Goal: Contribute content

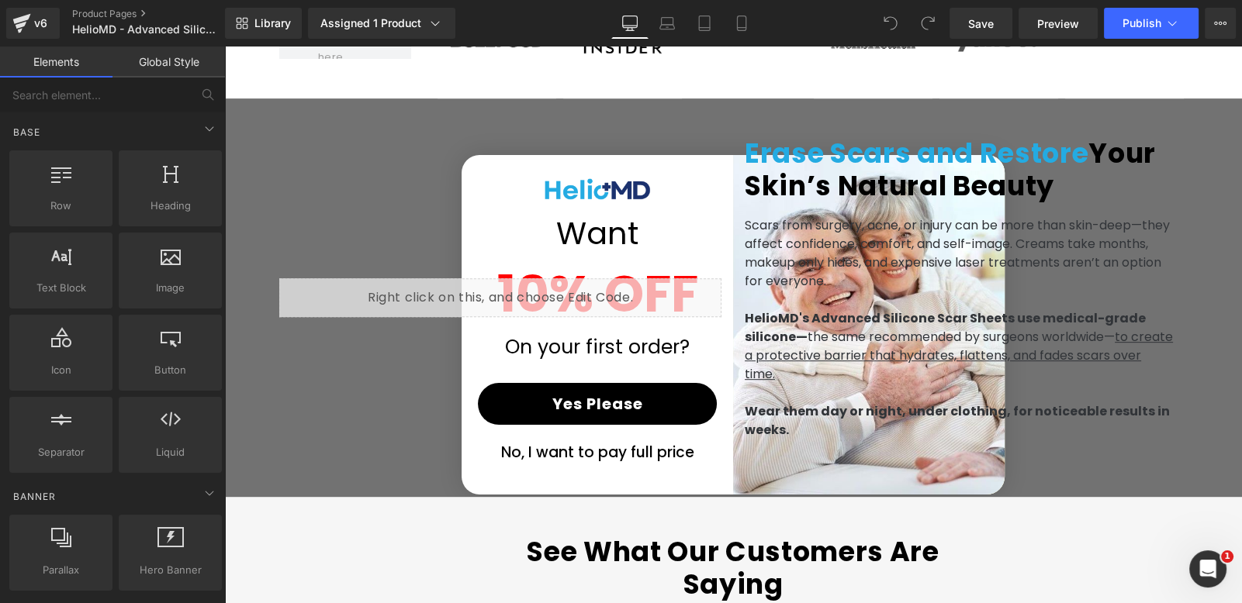
scroll to position [0, 814]
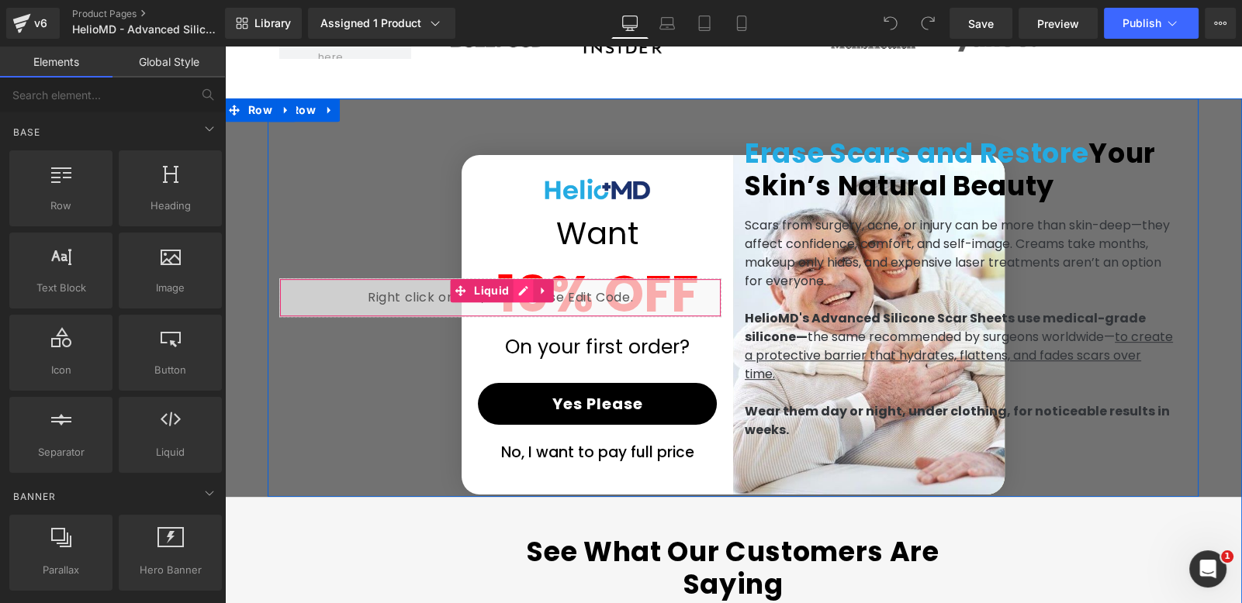
click at [515, 278] on div "Liquid" at bounding box center [500, 297] width 442 height 39
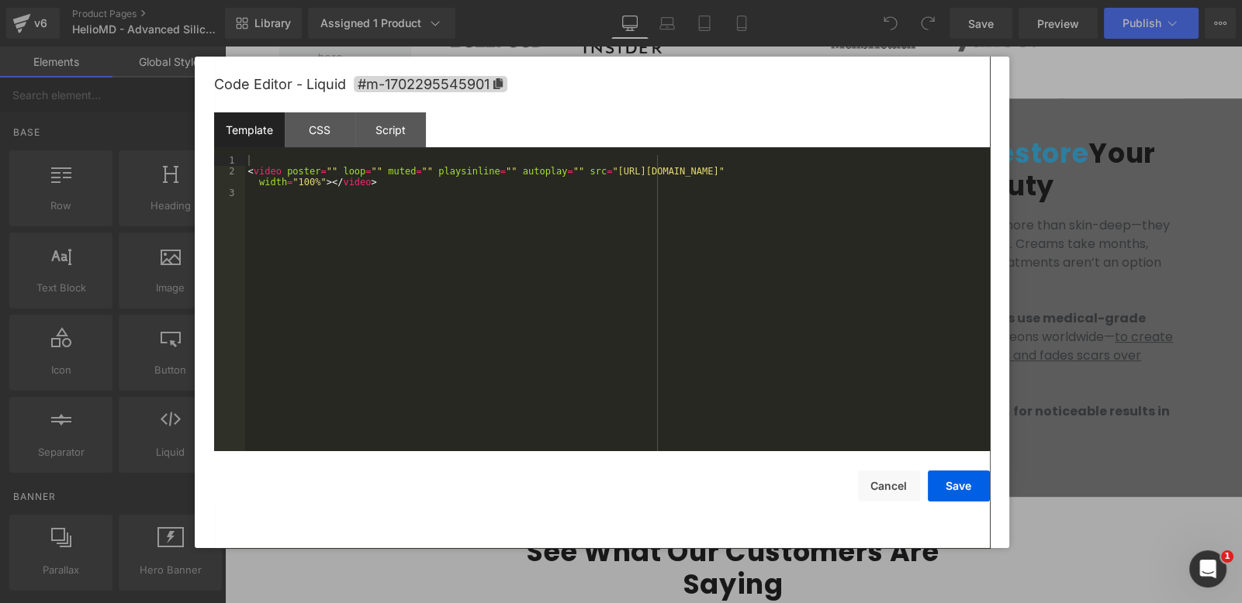
scroll to position [0, 1629]
drag, startPoint x: 586, startPoint y: 172, endPoint x: 958, endPoint y: 171, distance: 372.3
click at [958, 171] on div "< video poster = "" loop = "" muted = "" playsinline = "" autoplay = "" src = "…" at bounding box center [617, 314] width 745 height 319
click at [962, 483] on button "Save" at bounding box center [959, 486] width 62 height 31
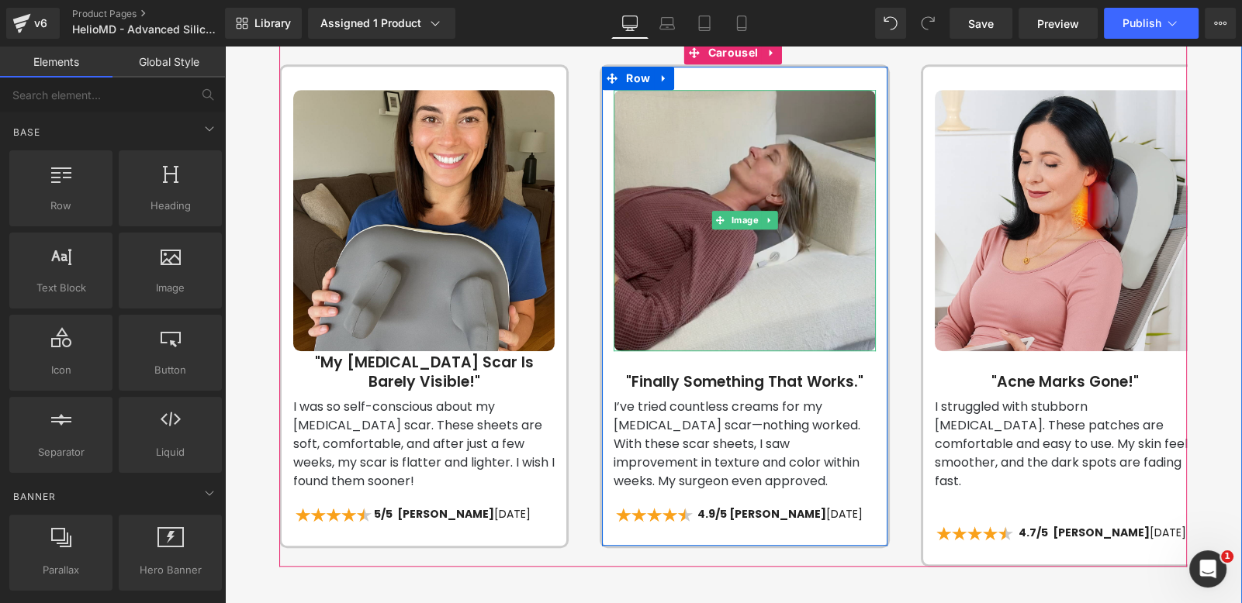
scroll to position [0, 0]
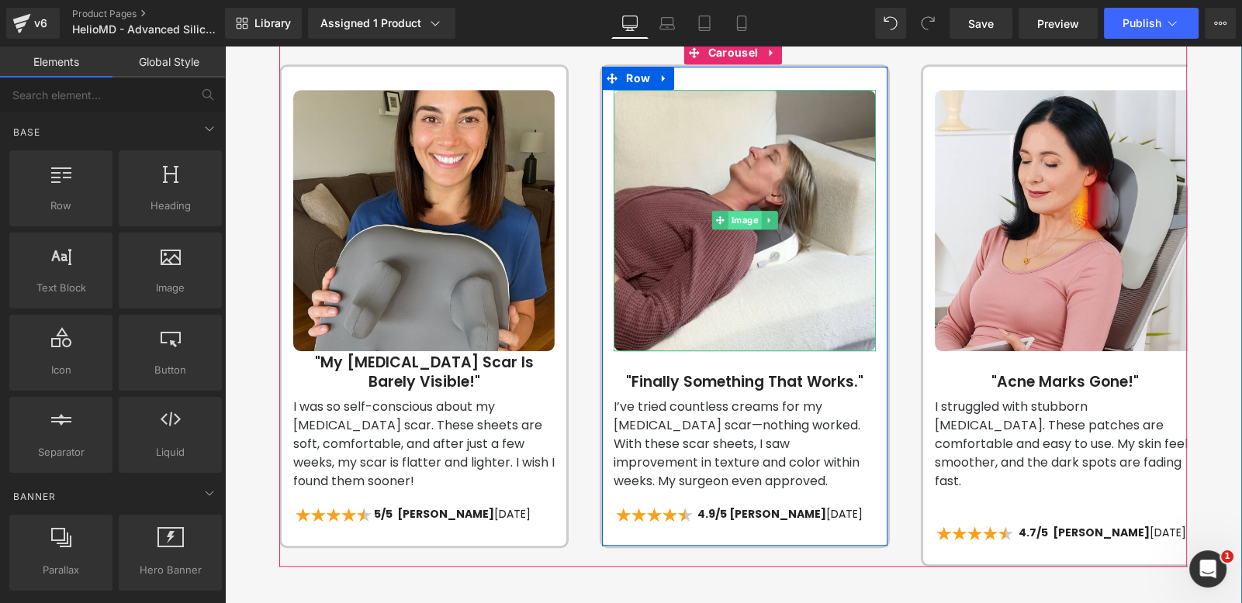
click at [732, 211] on span "Image" at bounding box center [744, 220] width 33 height 19
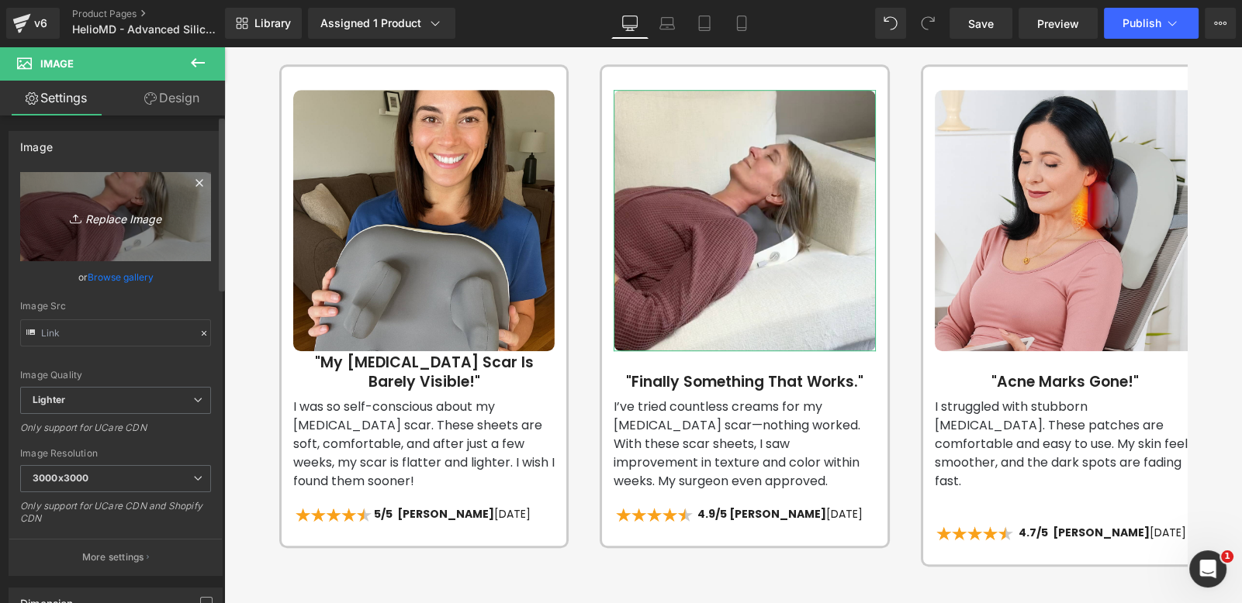
click at [97, 211] on icon "Replace Image" at bounding box center [116, 216] width 124 height 19
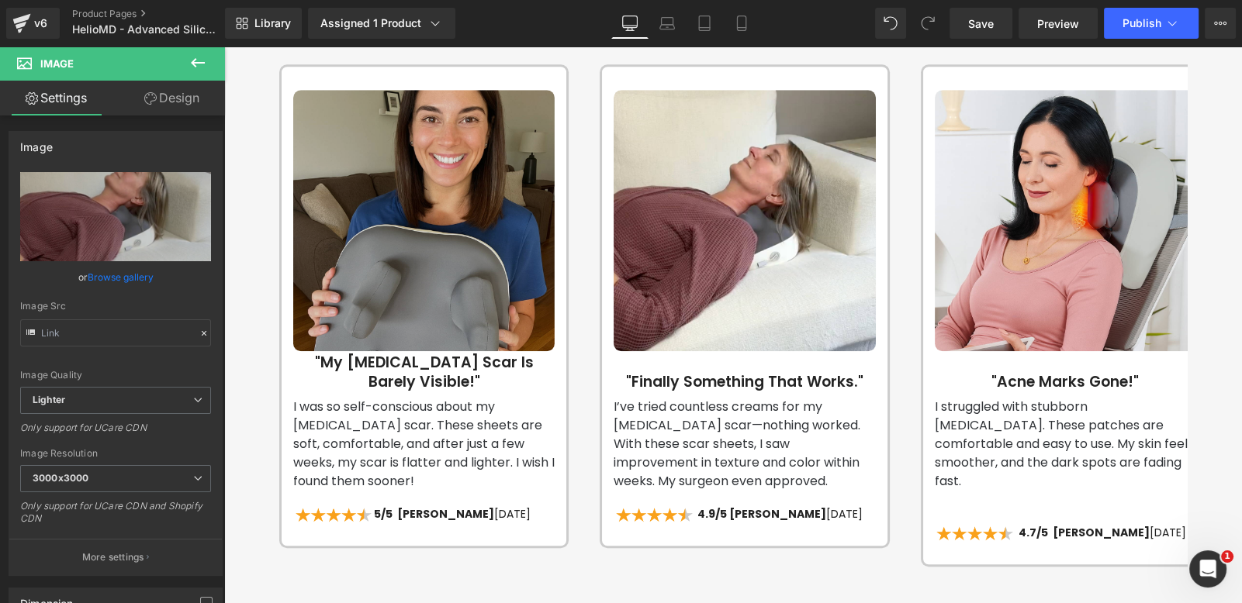
click at [424, 227] on img at bounding box center [423, 220] width 261 height 261
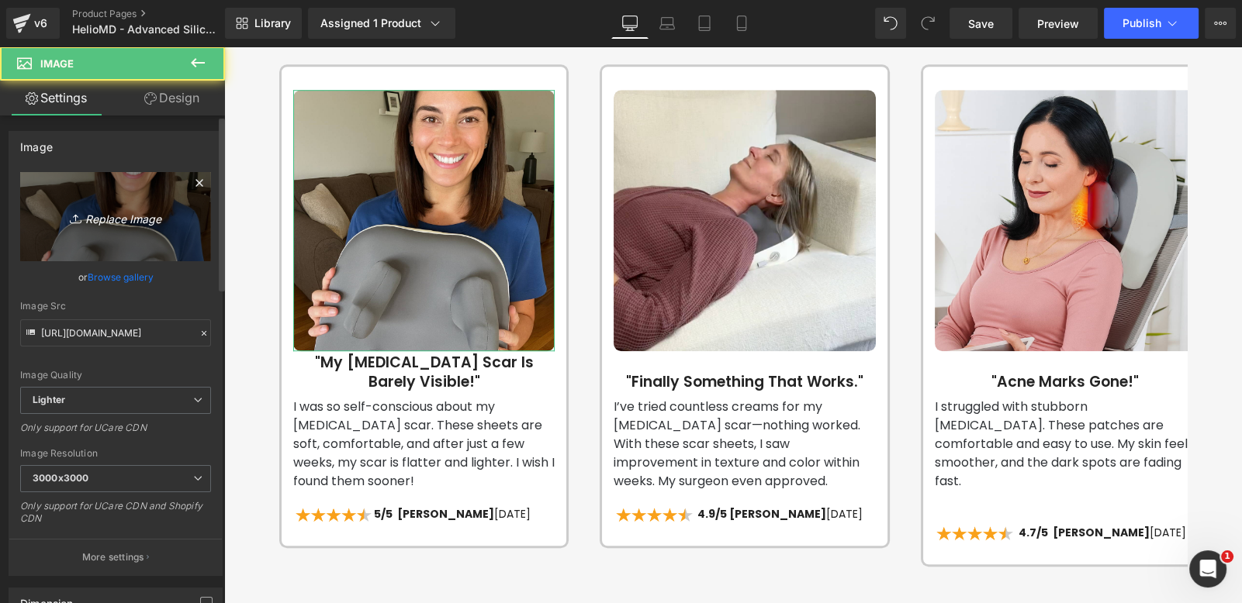
scroll to position [0, 1629]
click at [134, 209] on icon "Replace Image" at bounding box center [116, 216] width 124 height 19
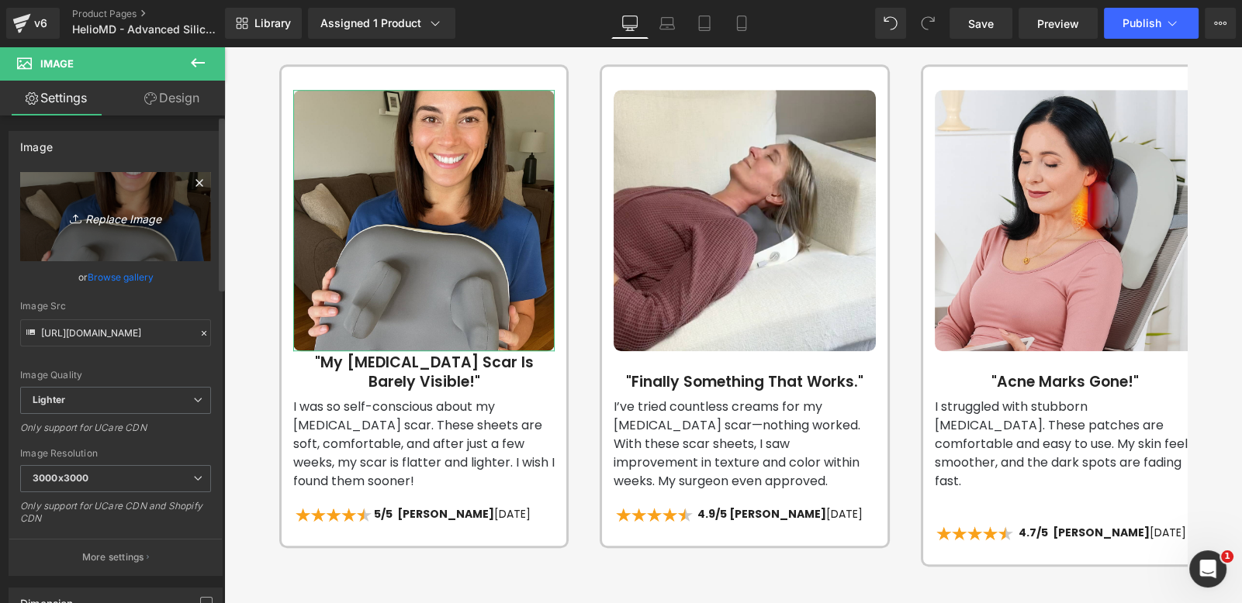
type input "C:\fakepath\Screenshot [DATE] 062704.png"
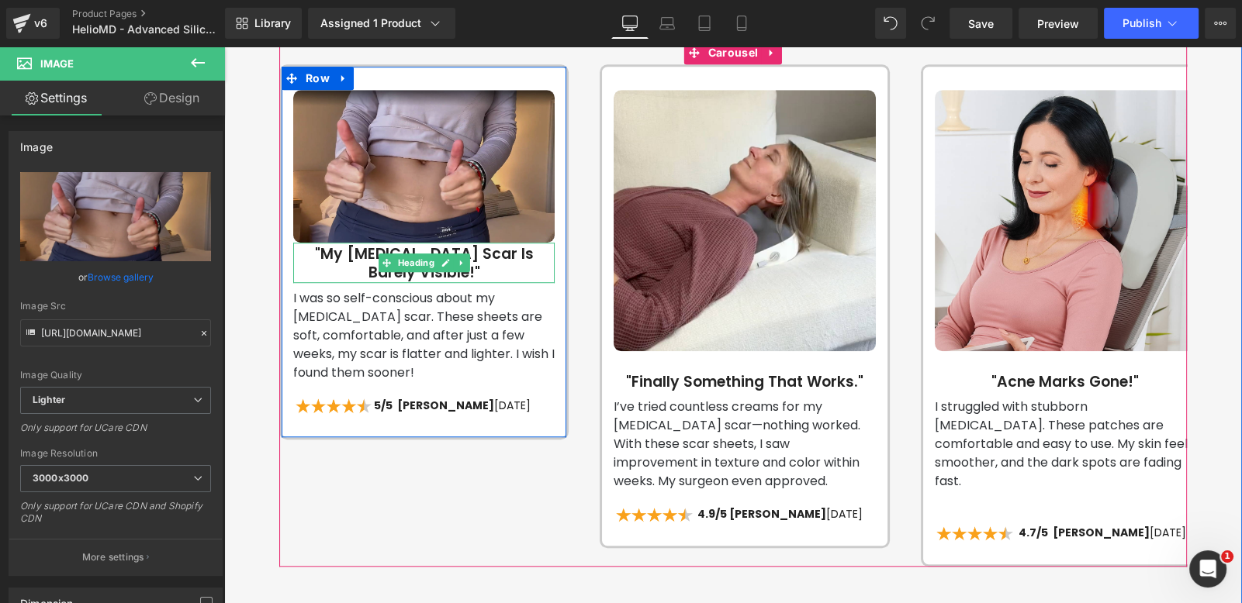
scroll to position [0, 0]
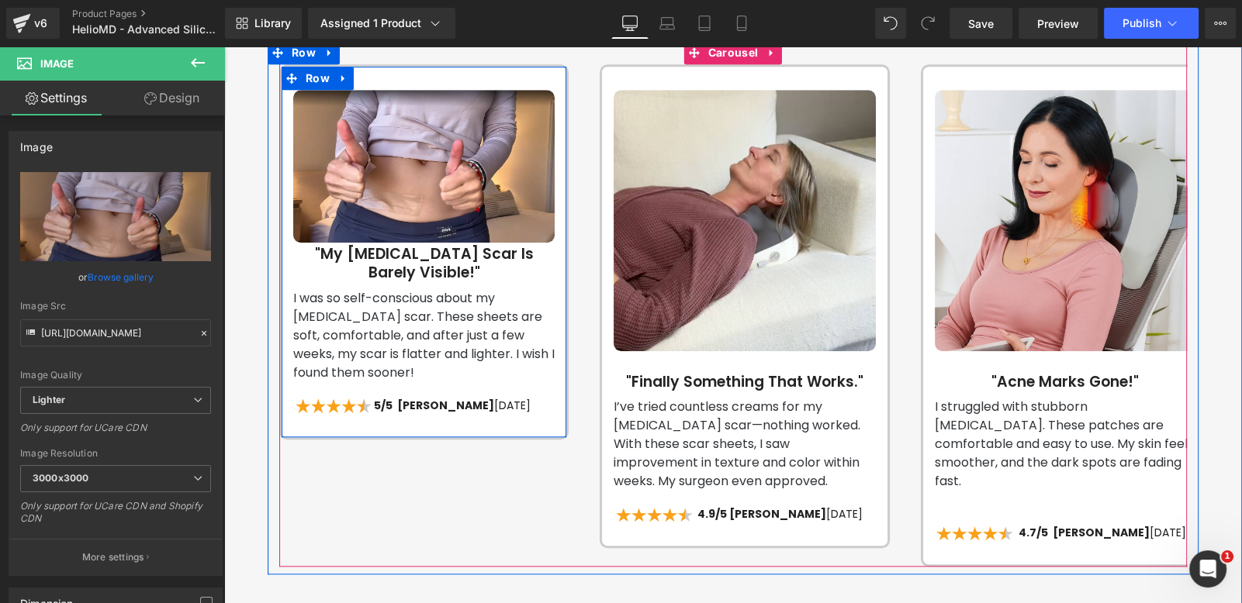
click at [408, 385] on span "Icon List" at bounding box center [424, 394] width 44 height 19
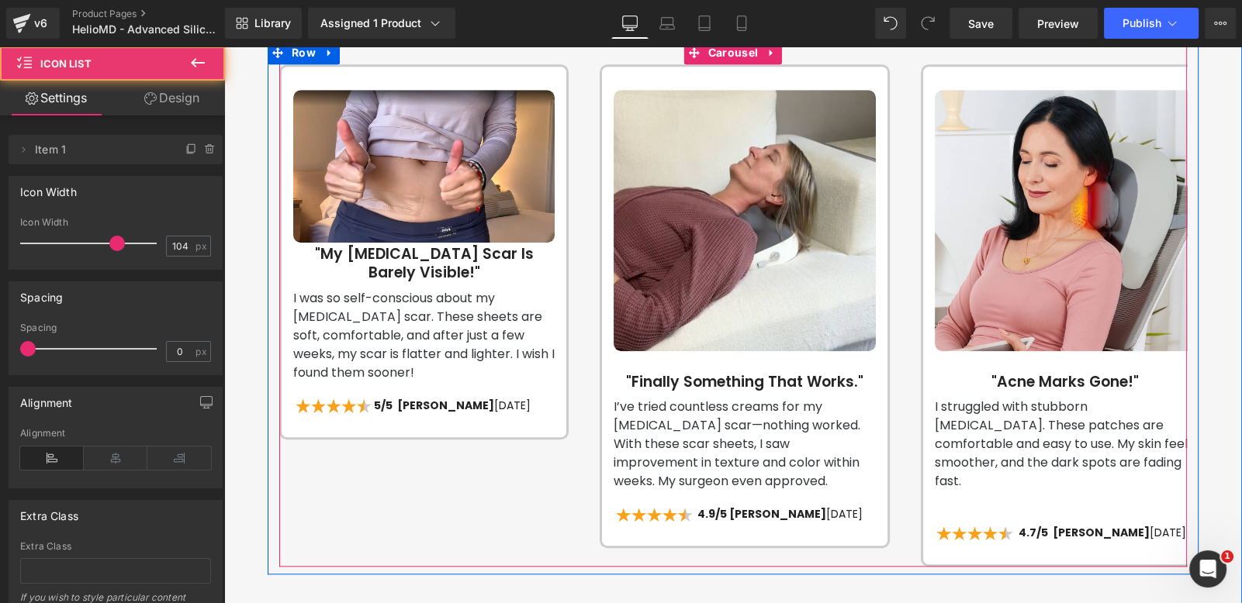
click at [476, 473] on div "Image "My [MEDICAL_DATA] Scar Is Barely Visible!" Heading I was so self-conscio…" at bounding box center [760, 315] width 962 height 503
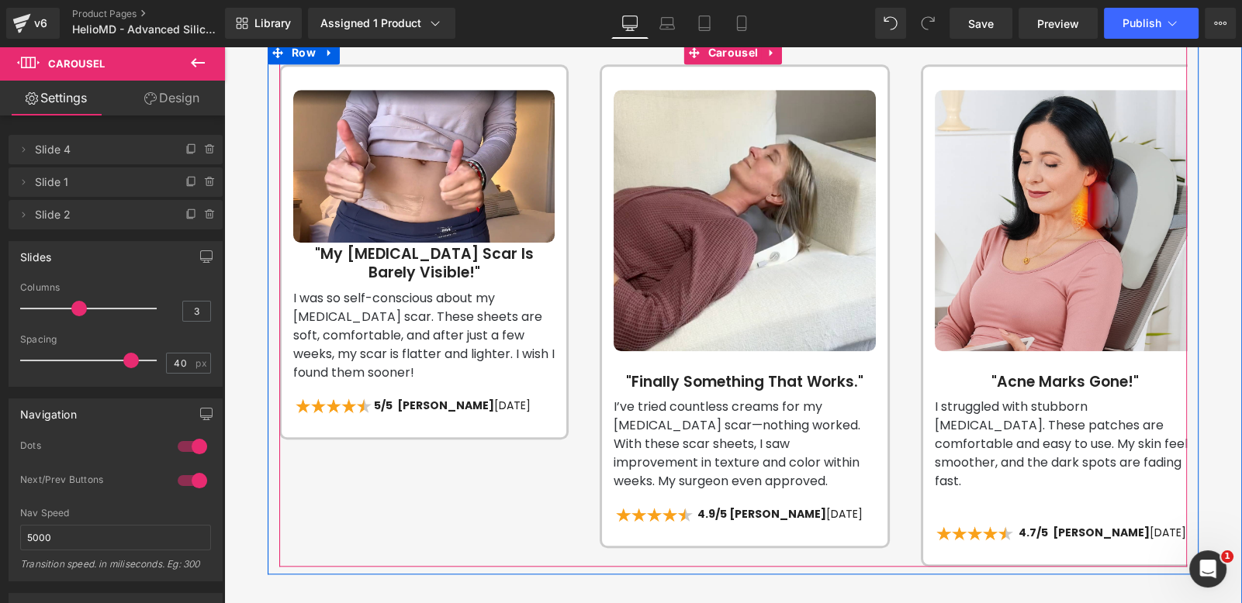
click at [442, 397] on span "Text Block" at bounding box center [432, 406] width 51 height 19
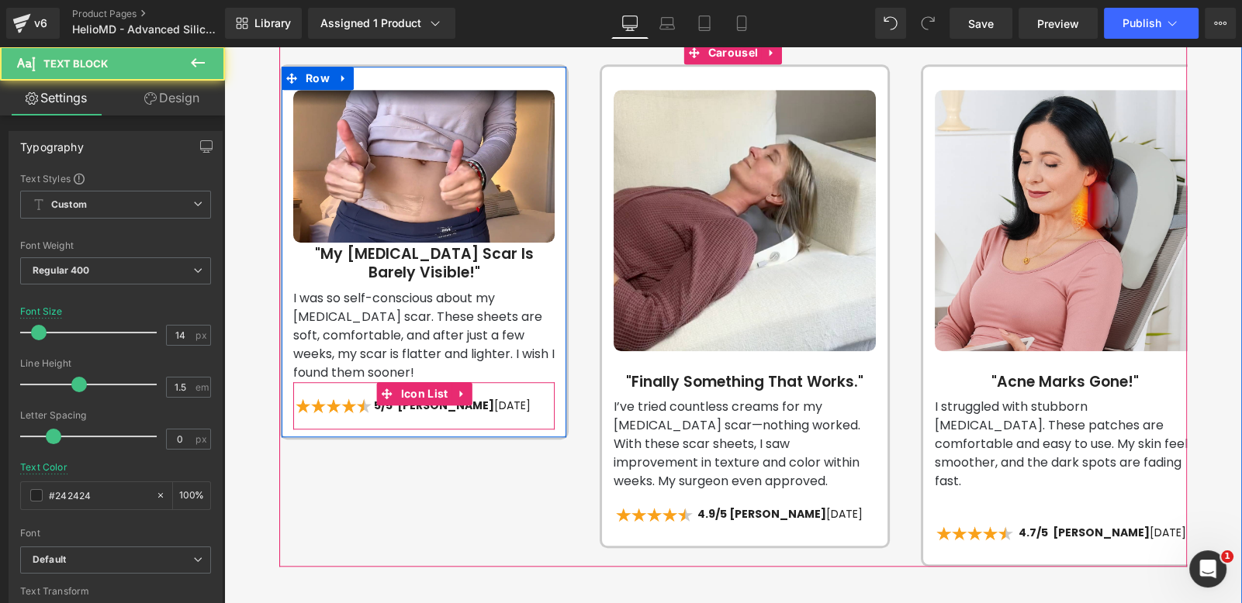
click at [492, 398] on p "5/5 [PERSON_NAME] [DATE]" at bounding box center [452, 406] width 157 height 16
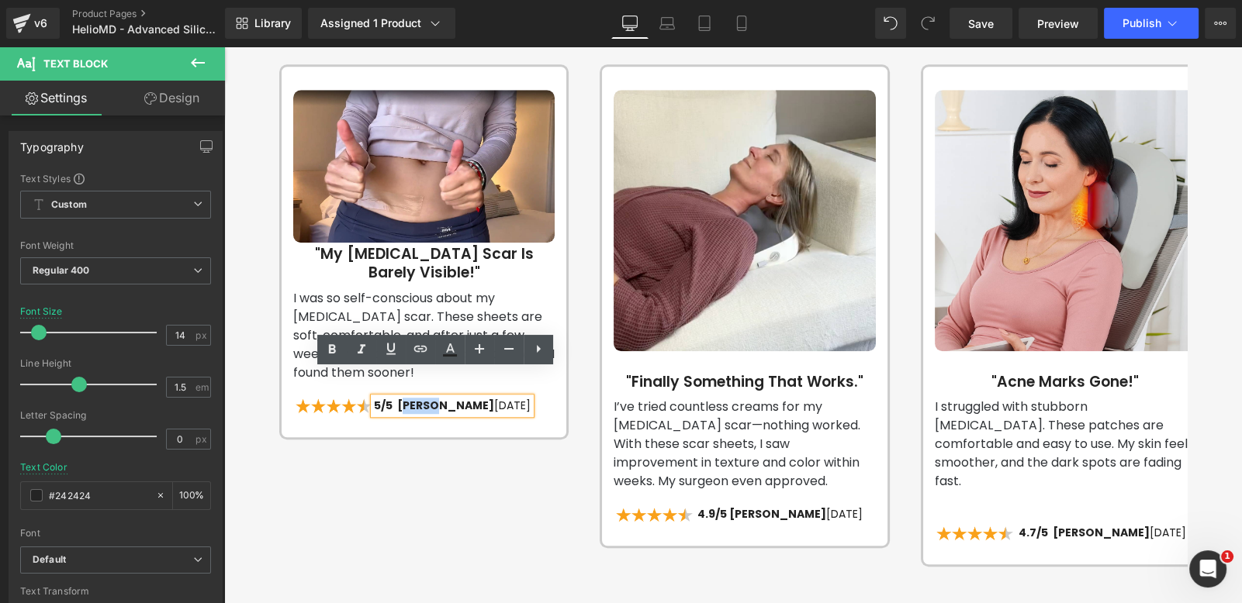
drag, startPoint x: 419, startPoint y: 376, endPoint x: 393, endPoint y: 376, distance: 25.6
click at [393, 398] on span "5/5 [PERSON_NAME]" at bounding box center [434, 406] width 120 height 16
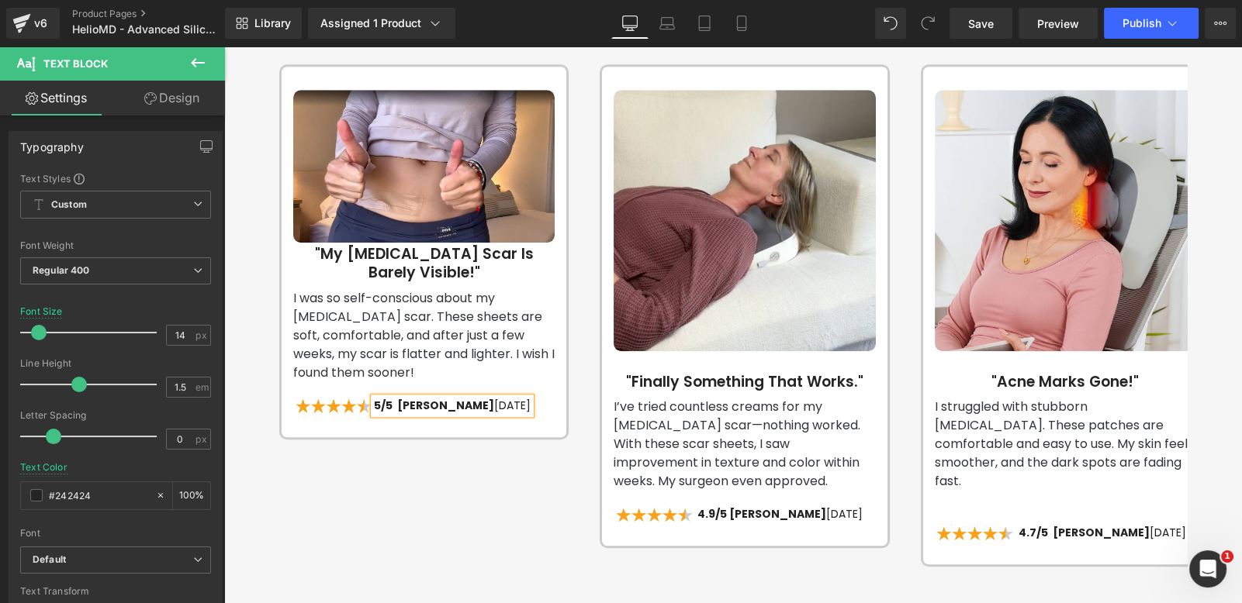
scroll to position [0, 1629]
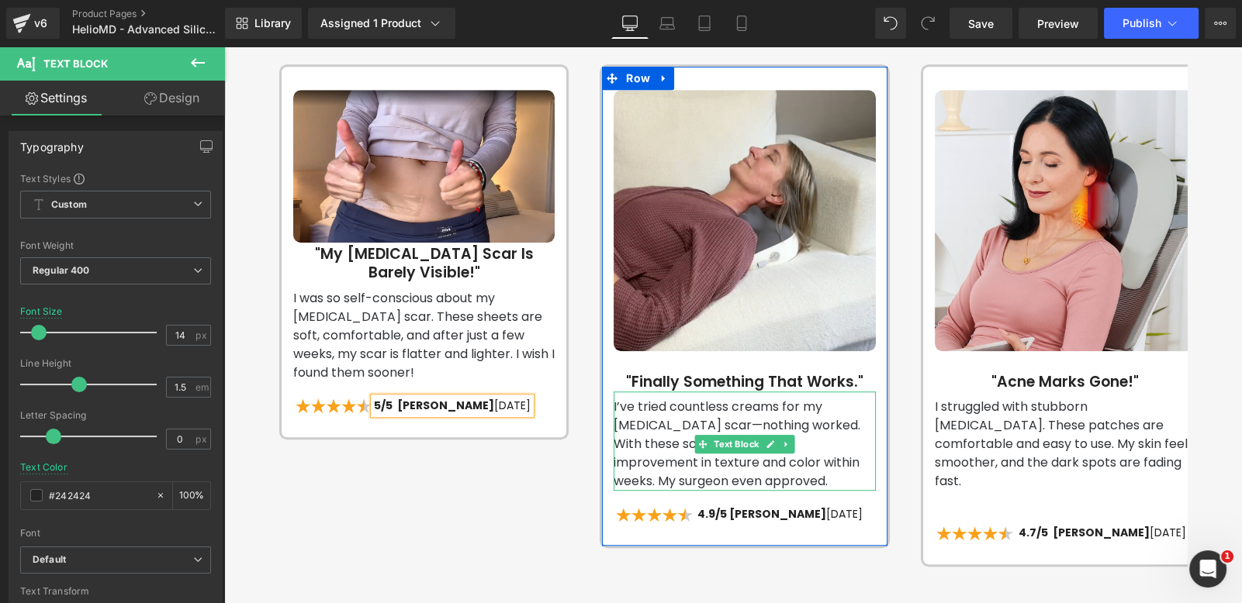
click at [655, 445] on p "I’ve tried countless creams for my [MEDICAL_DATA] scar—nothing worked. With the…" at bounding box center [744, 444] width 261 height 93
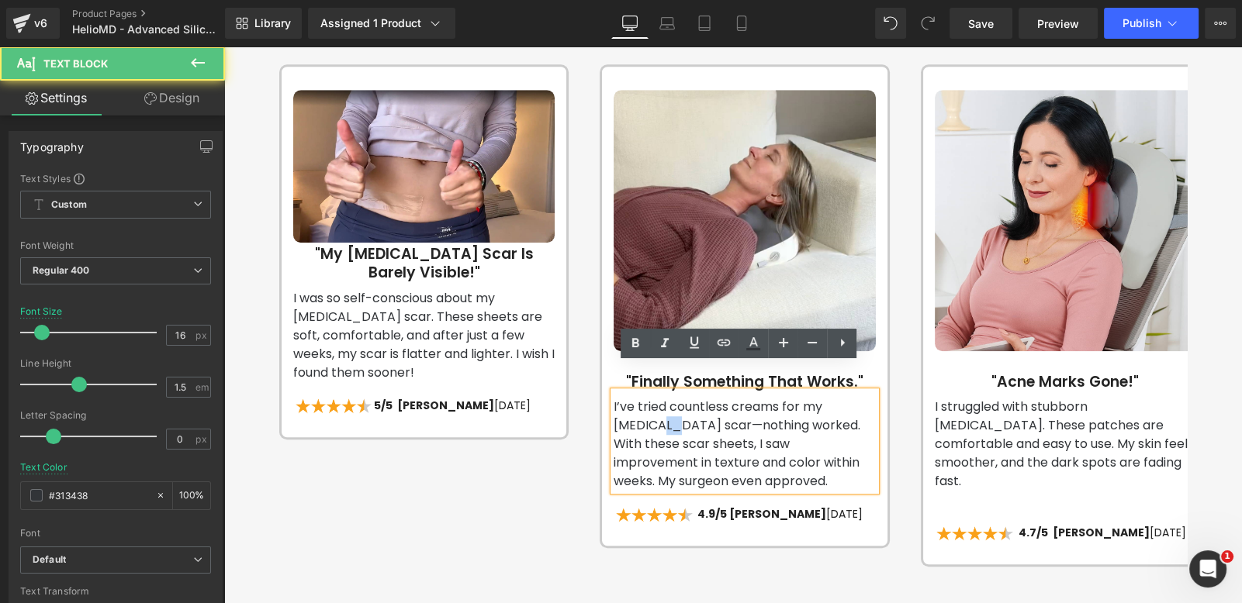
scroll to position [0, 814]
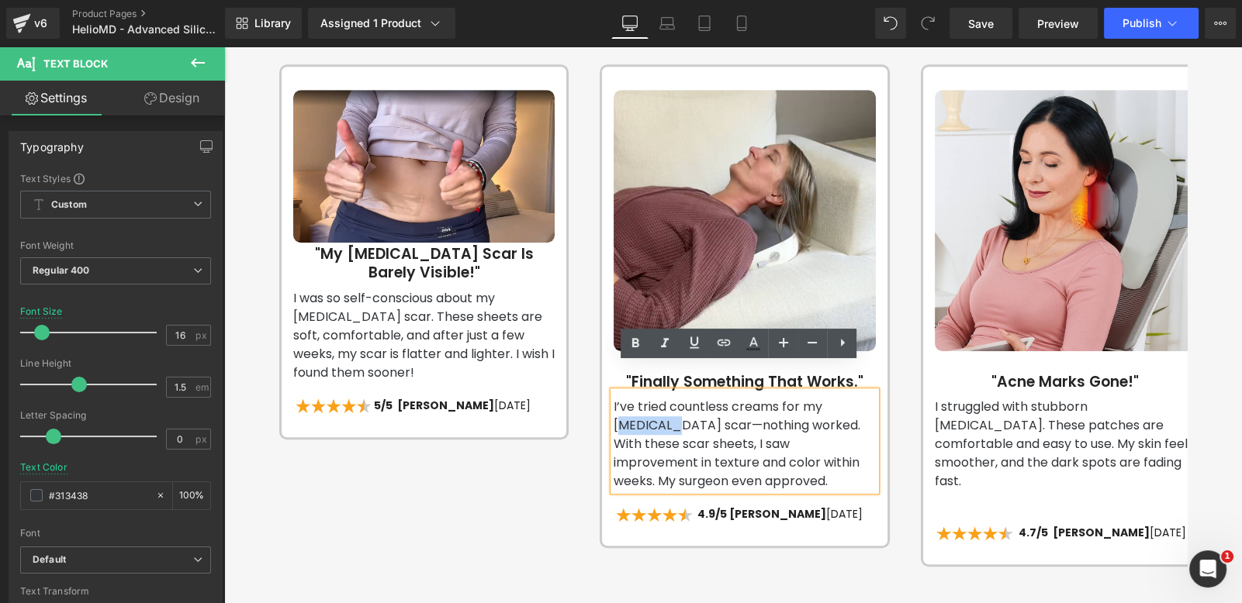
drag, startPoint x: 660, startPoint y: 395, endPoint x: 607, endPoint y: 396, distance: 53.5
click at [614, 398] on p "I’ve tried countless creams for my [MEDICAL_DATA] scar—nothing worked. With the…" at bounding box center [744, 444] width 261 height 93
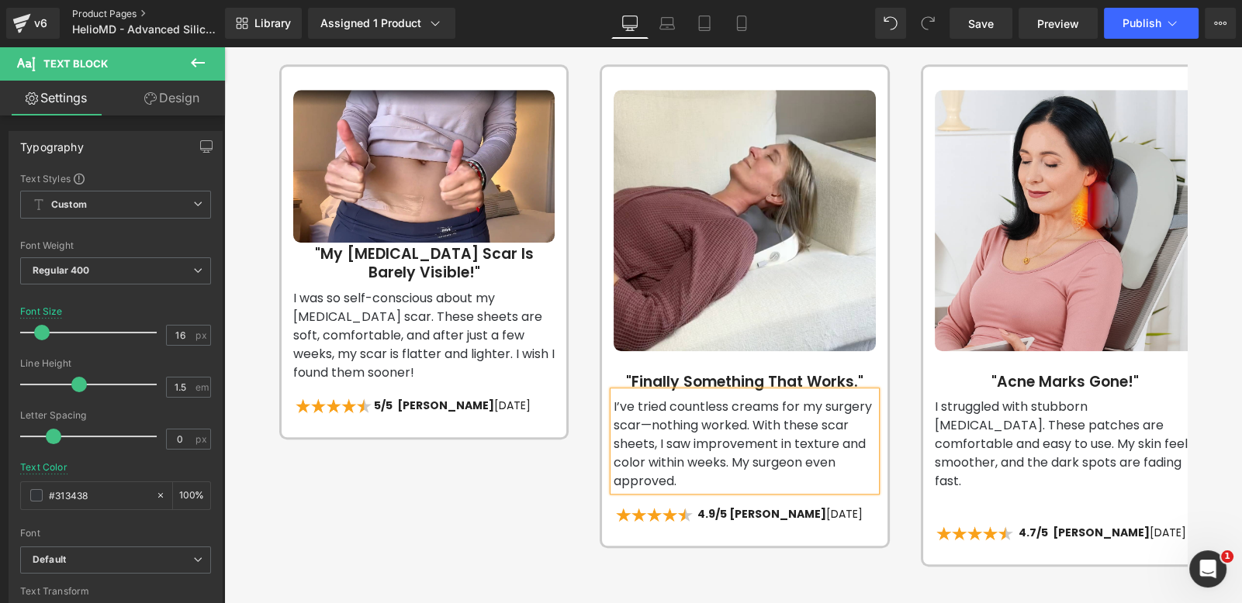
scroll to position [0, 1629]
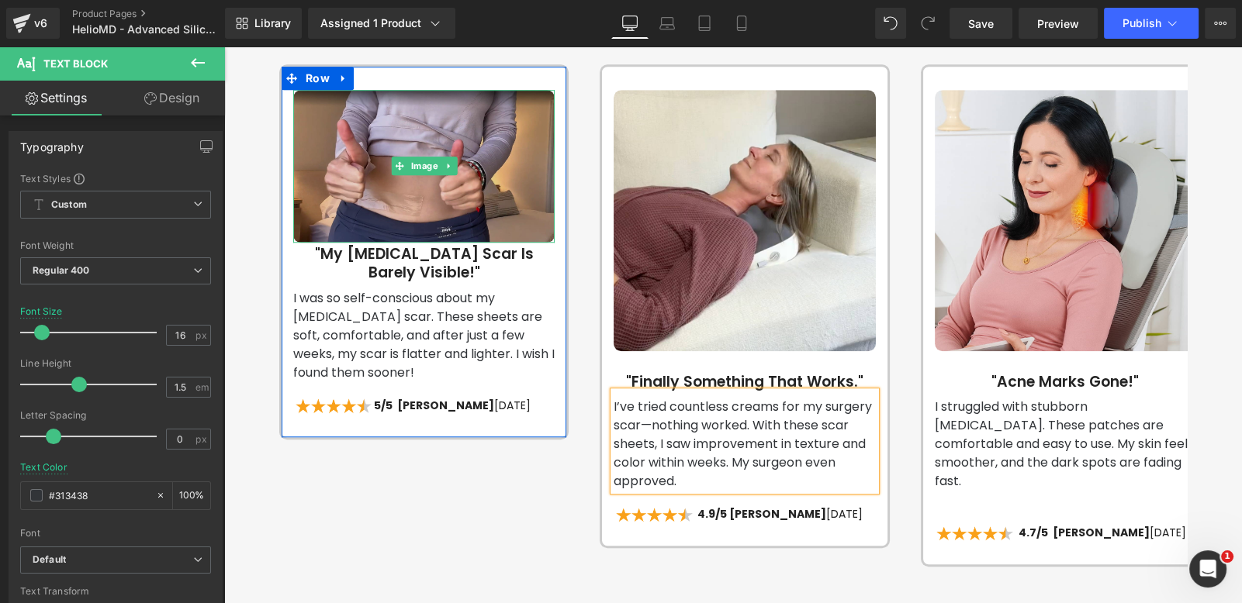
click at [383, 123] on img at bounding box center [423, 166] width 261 height 153
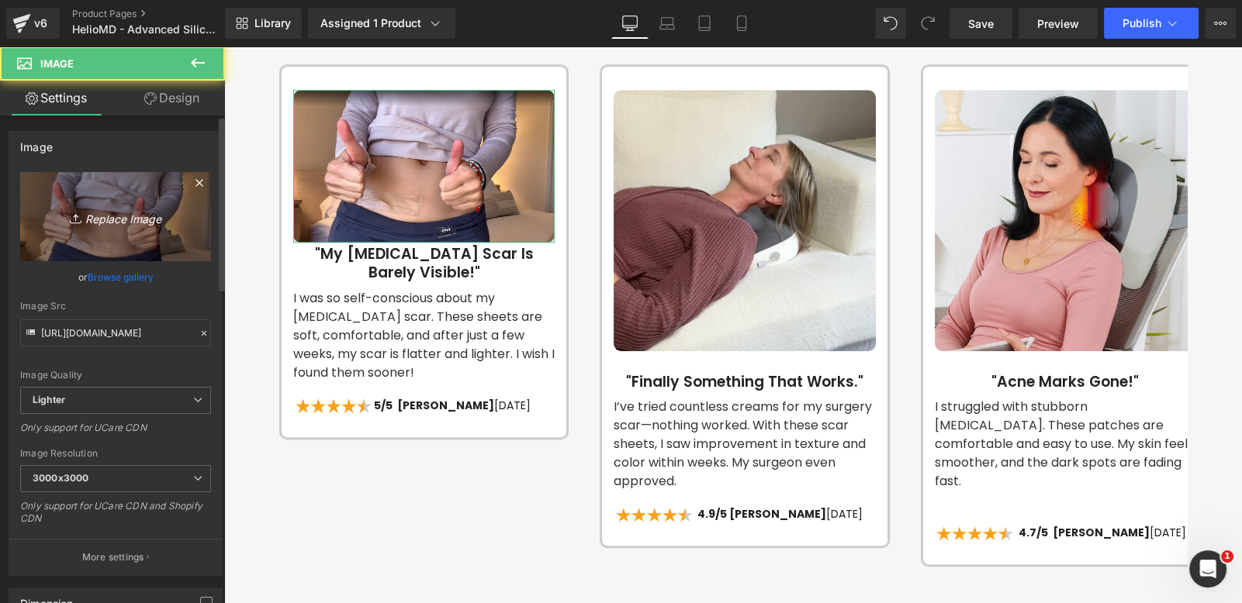
click at [136, 227] on link "Replace Image" at bounding box center [115, 216] width 191 height 89
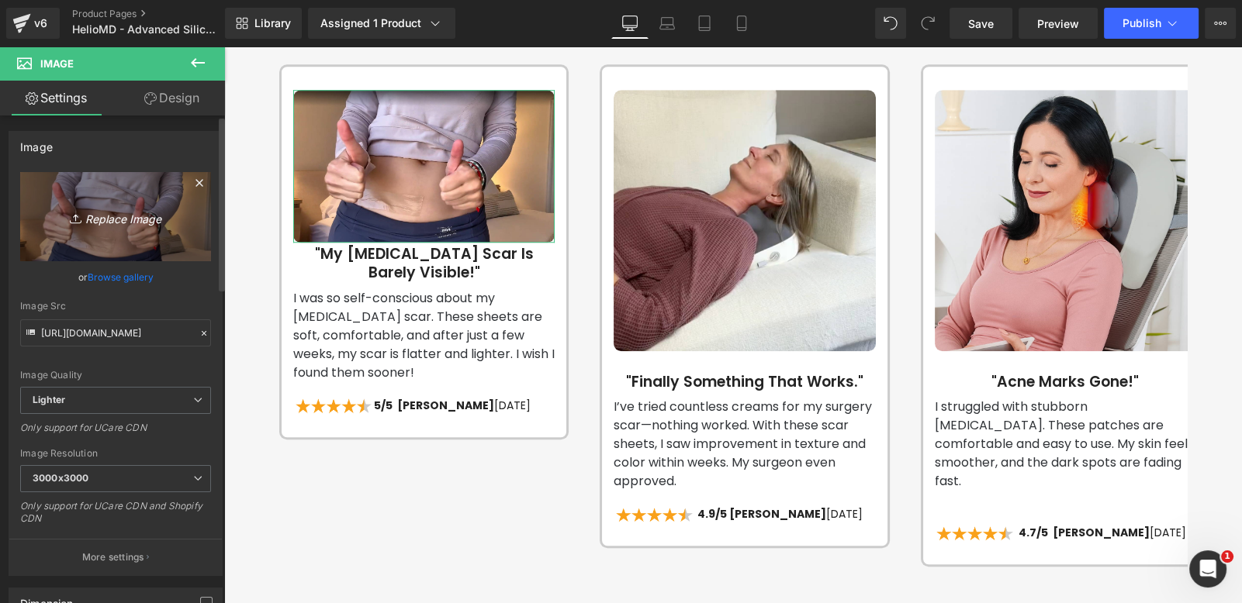
scroll to position [0, 814]
type input "C:\fakepath\SILICONE SCAR REMOVER.png"
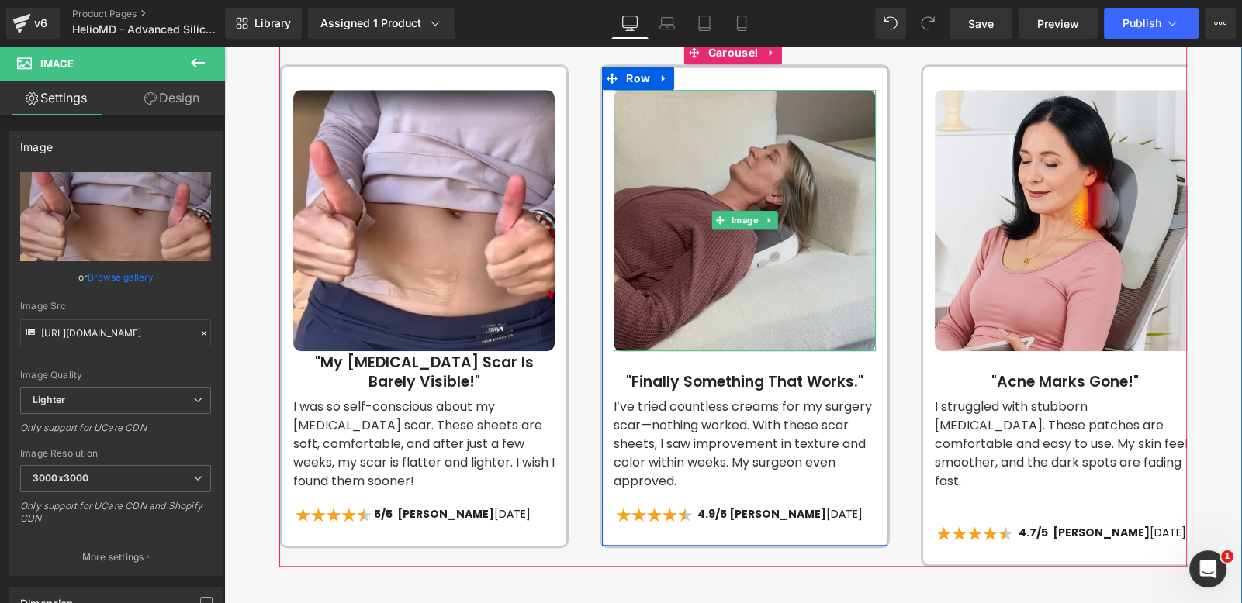
click at [689, 209] on img at bounding box center [744, 220] width 261 height 261
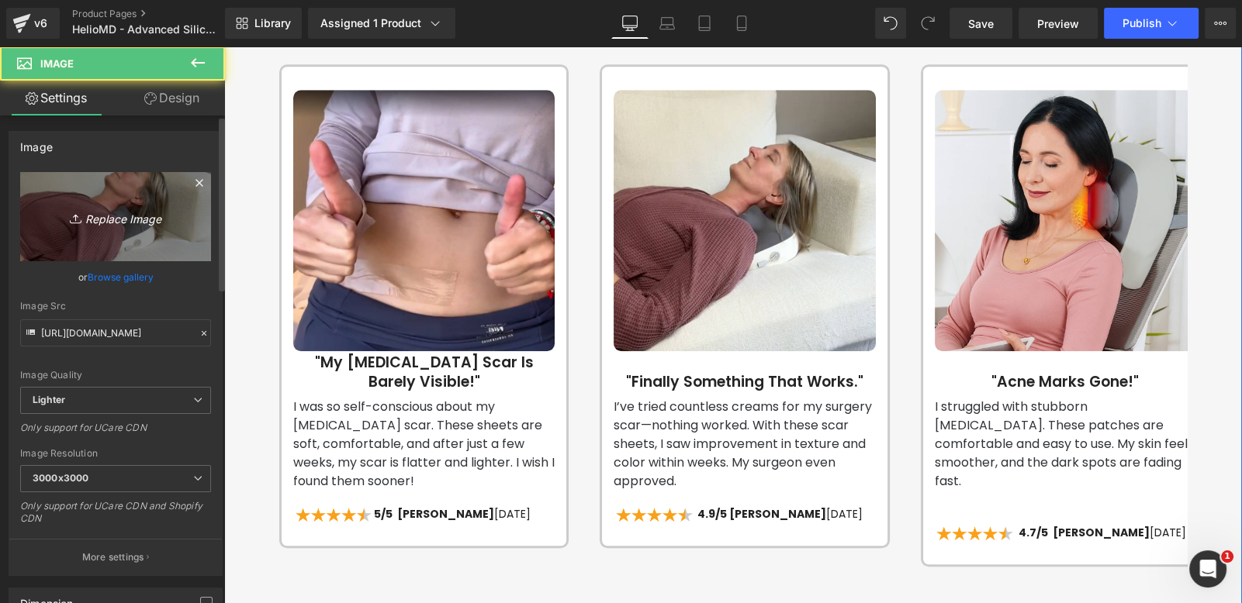
click at [129, 214] on icon "Replace Image" at bounding box center [116, 216] width 124 height 19
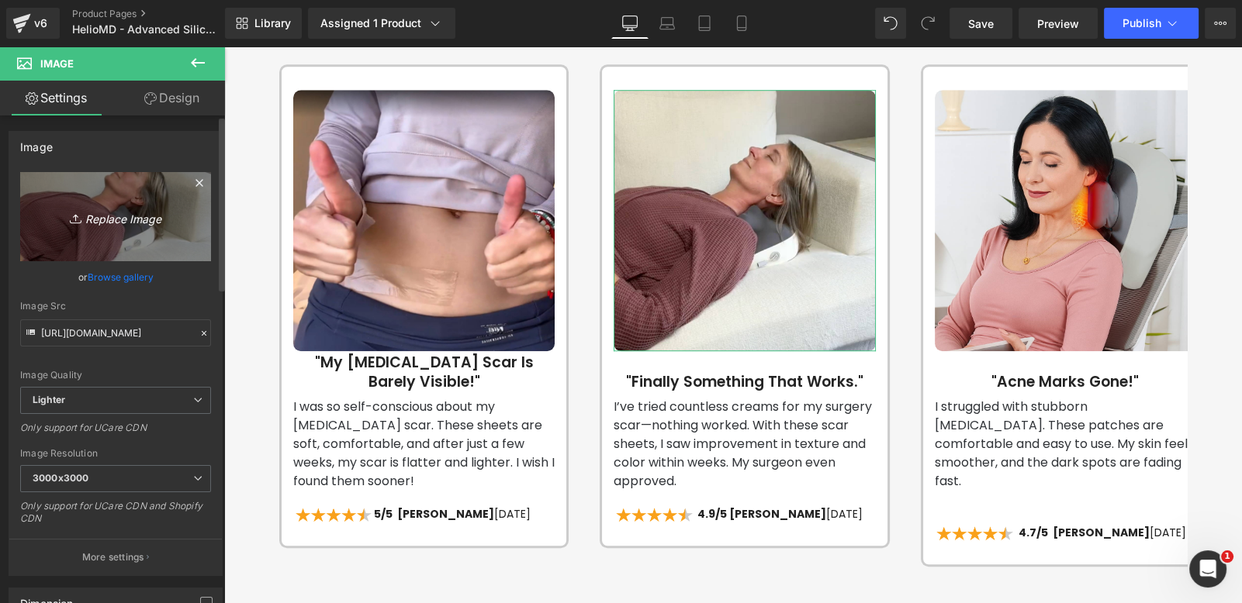
scroll to position [0, 1629]
type input "C:\fakepath\SILICONE SCAR REMOVER (2).png"
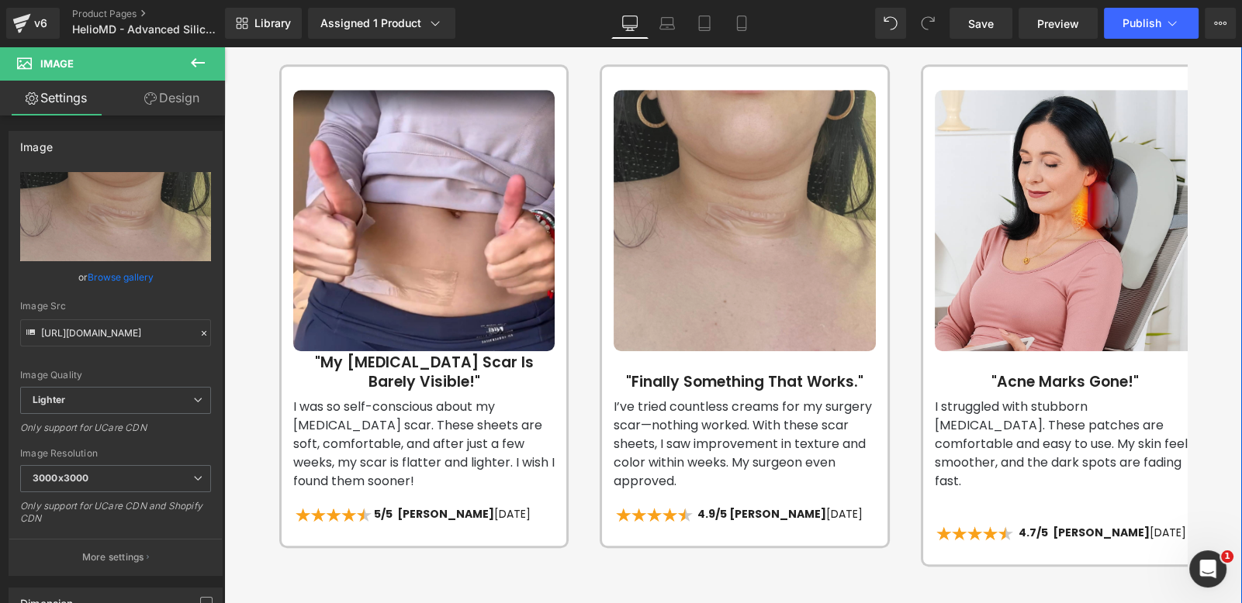
scroll to position [0, 0]
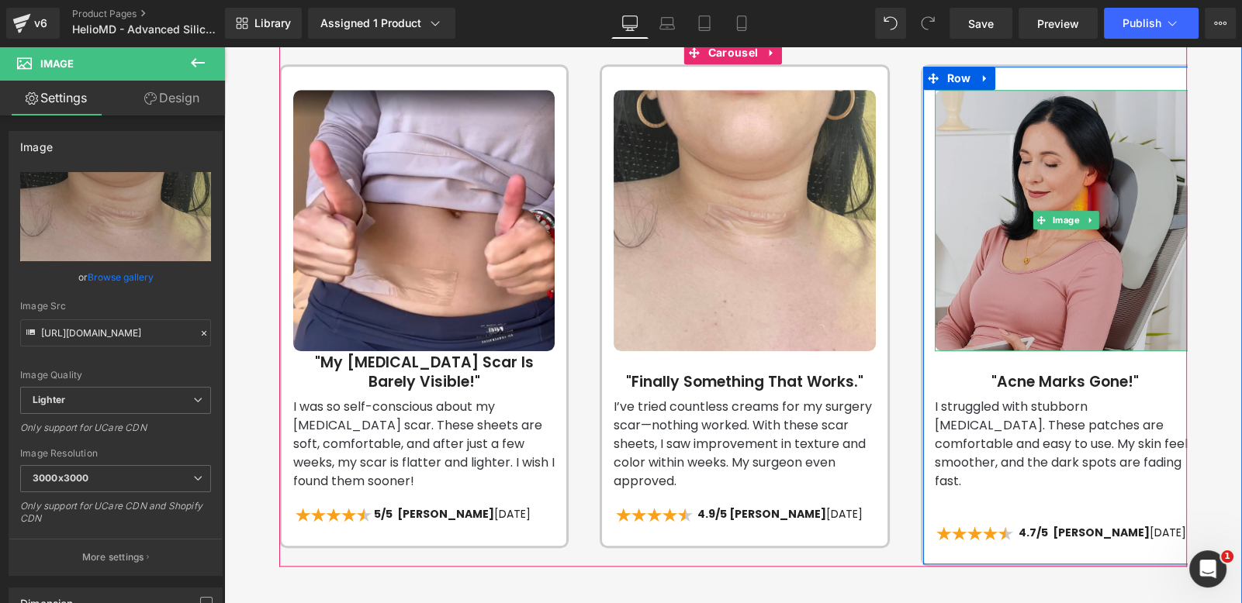
click at [1039, 218] on img at bounding box center [1065, 220] width 261 height 261
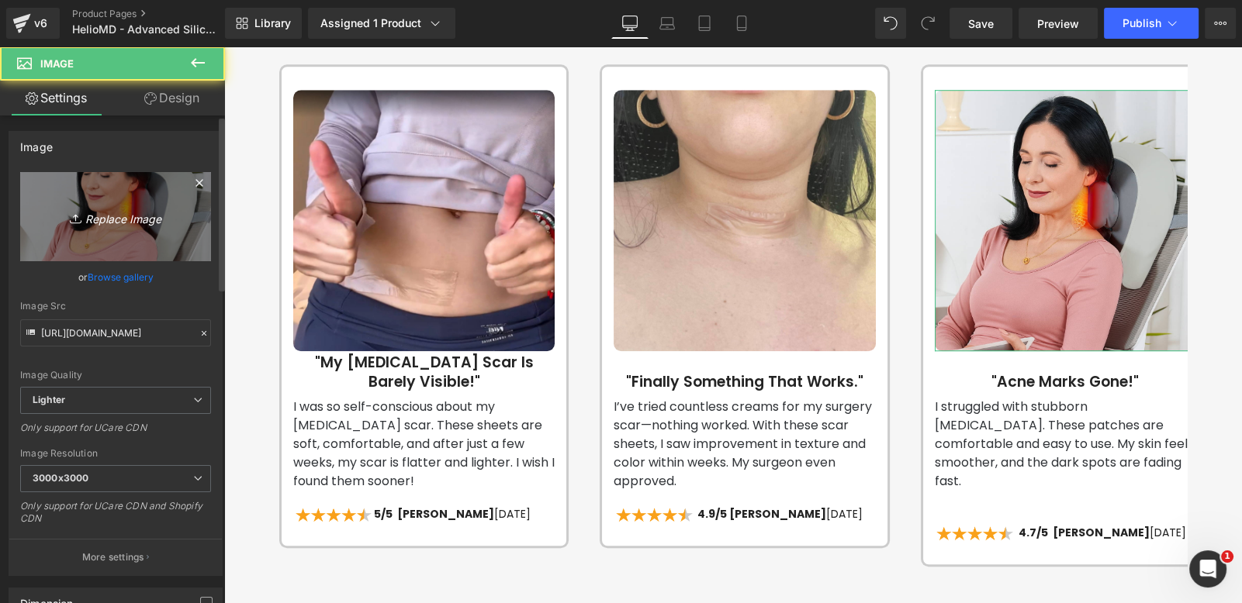
click at [134, 224] on icon "Replace Image" at bounding box center [116, 216] width 124 height 19
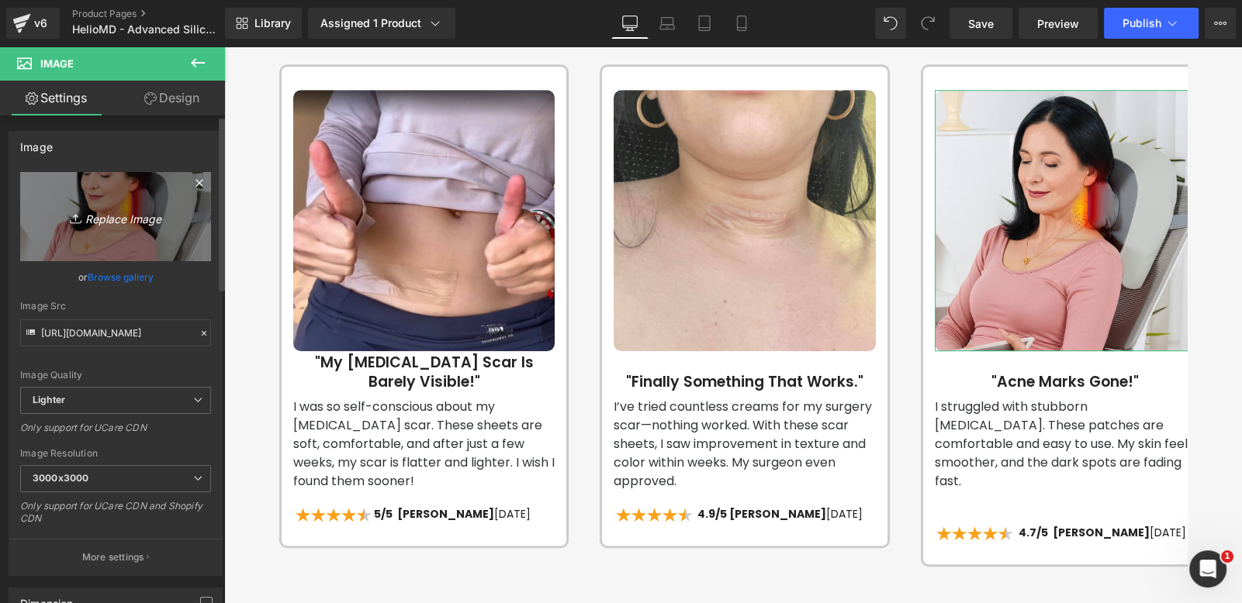
scroll to position [0, 814]
type input "C:\fakepath\SILICONE SCAR REMOVER (1).png"
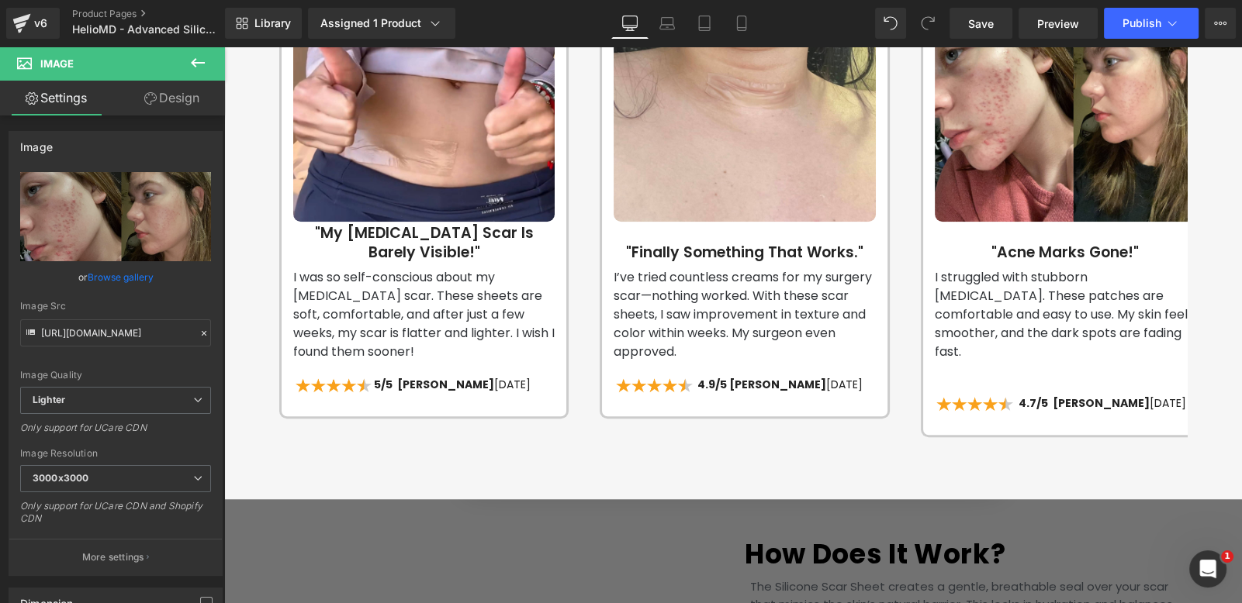
scroll to position [1753, 0]
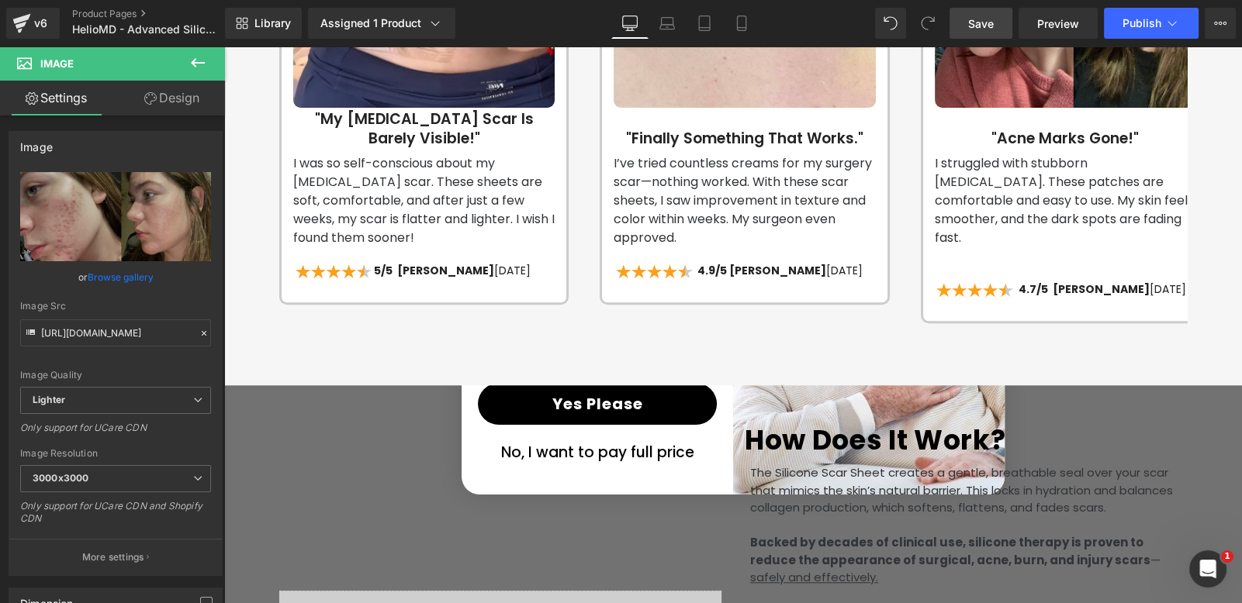
click at [989, 32] on link "Save" at bounding box center [980, 23] width 63 height 31
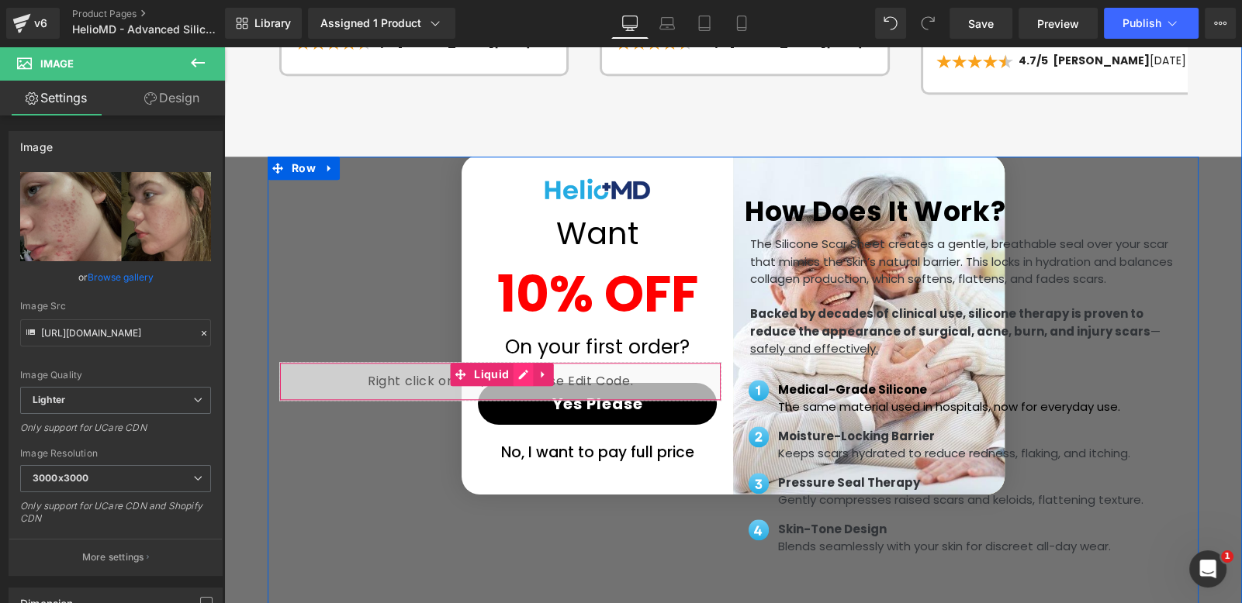
scroll to position [0, 0]
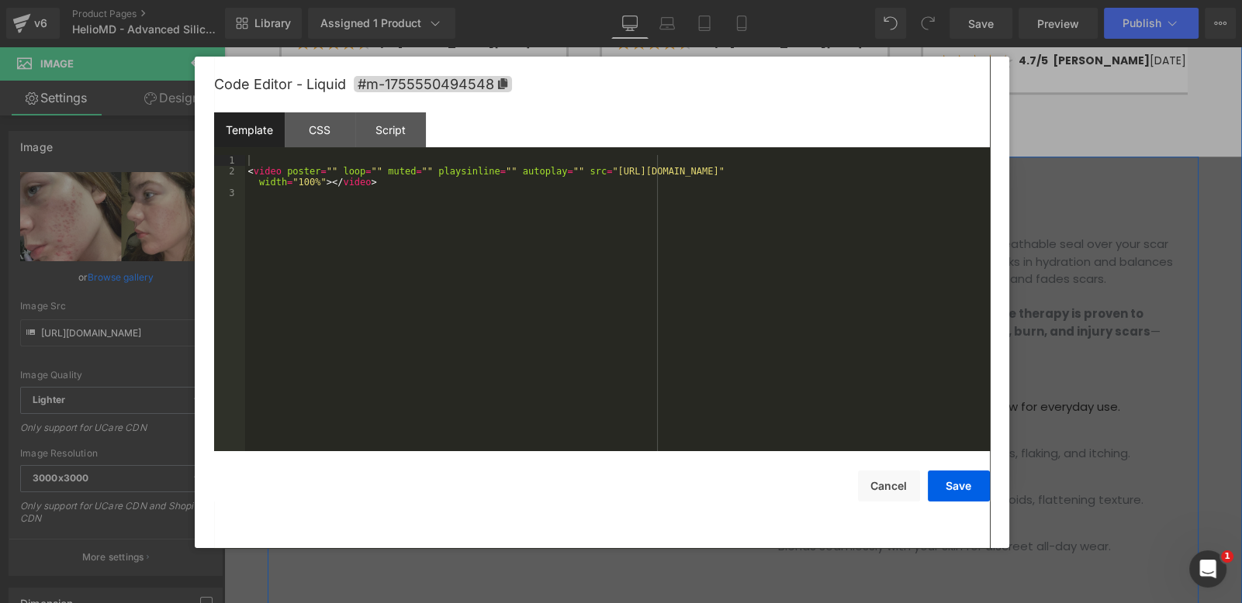
drag, startPoint x: 513, startPoint y: 330, endPoint x: 803, endPoint y: 375, distance: 293.7
click at [513, 362] on div "Liquid" at bounding box center [500, 381] width 442 height 39
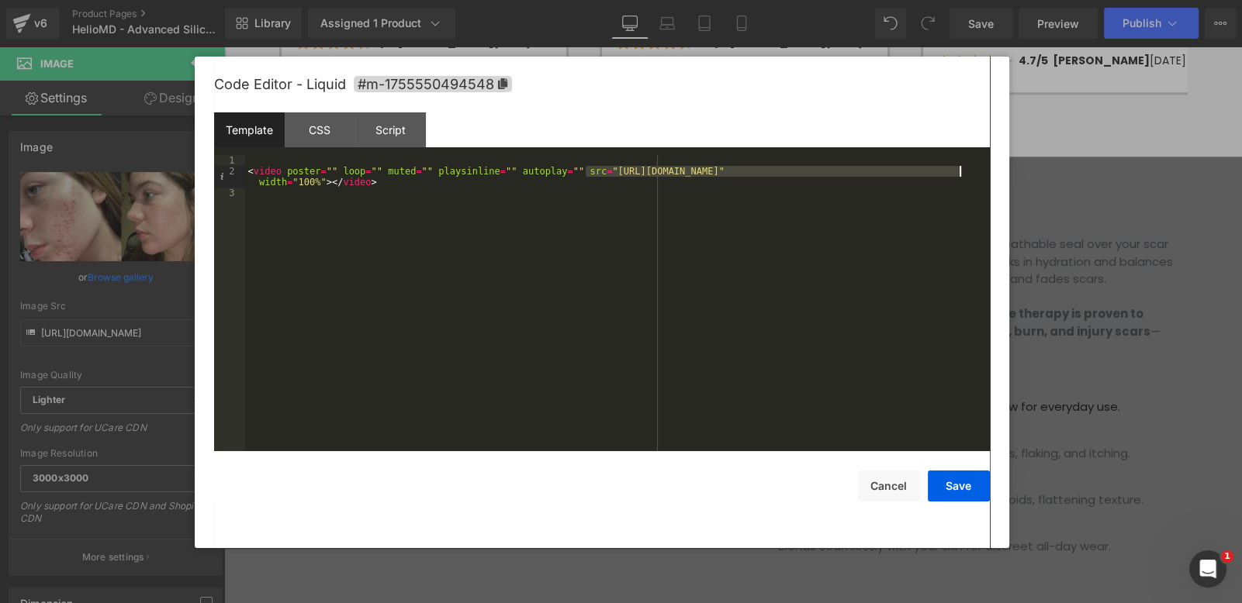
drag, startPoint x: 585, startPoint y: 171, endPoint x: 960, endPoint y: 170, distance: 374.7
click at [960, 170] on div "< video poster = "" loop = "" muted = "" playsinline = "" autoplay = "" src = "…" at bounding box center [617, 314] width 745 height 319
click at [0, 0] on button "Save" at bounding box center [0, 0] width 0 height 0
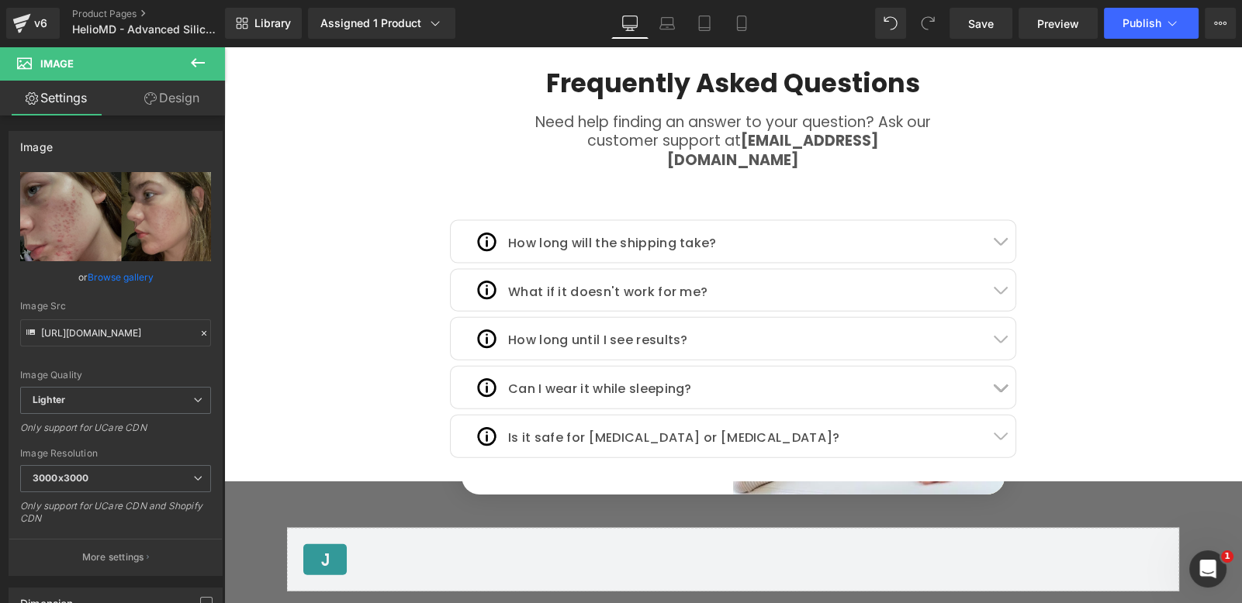
scroll to position [4906, 0]
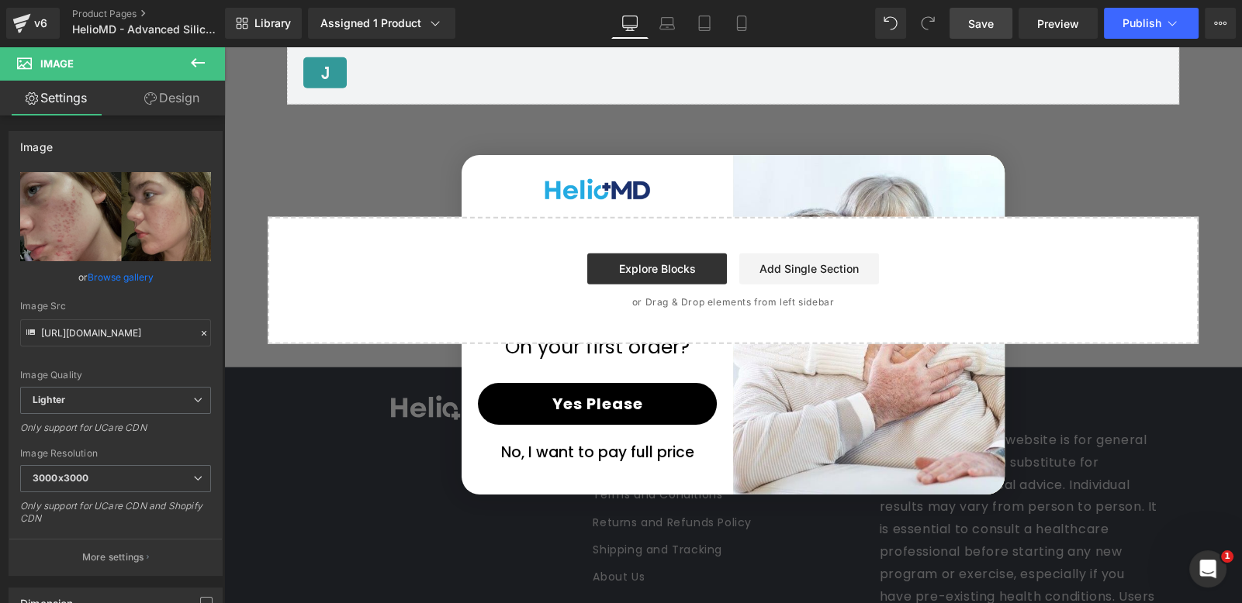
click at [984, 26] on span "Save" at bounding box center [981, 24] width 26 height 16
click at [973, 19] on span "Save" at bounding box center [981, 24] width 26 height 16
